Goal: Find specific page/section: Find specific page/section

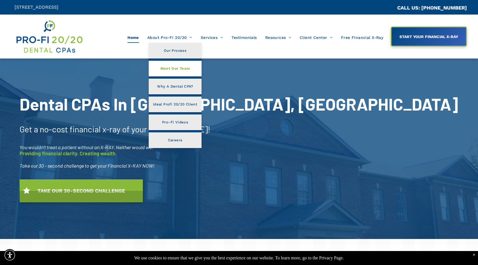
click at [178, 64] on link "Meet Our Team" at bounding box center [175, 69] width 53 height 16
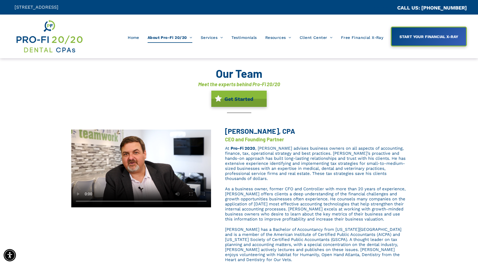
click at [54, 39] on img at bounding box center [49, 36] width 68 height 35
